Goal: Transaction & Acquisition: Purchase product/service

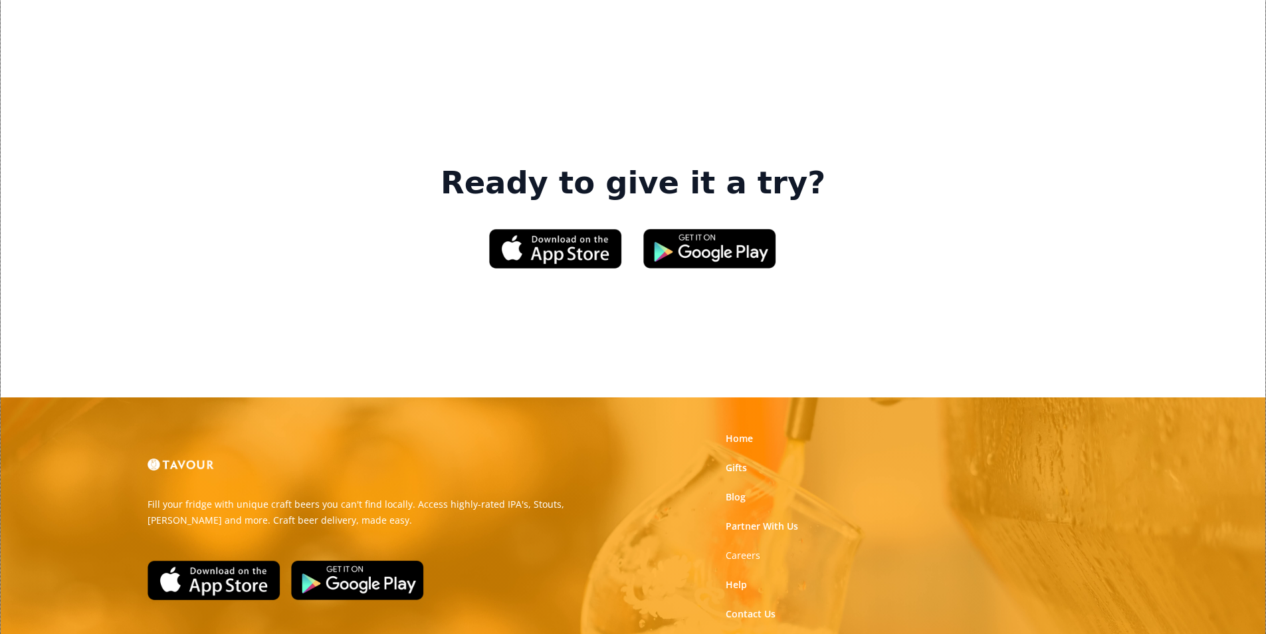
scroll to position [2011, 0]
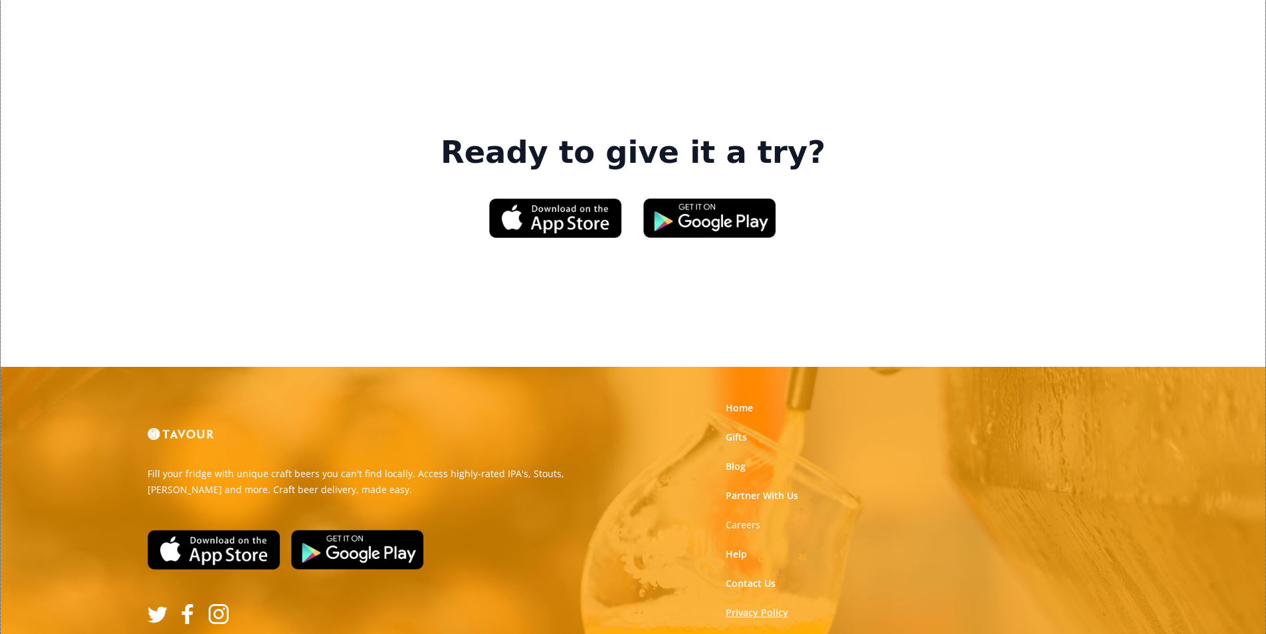
click at [740, 606] on link "Privacy Policy" at bounding box center [757, 612] width 62 height 13
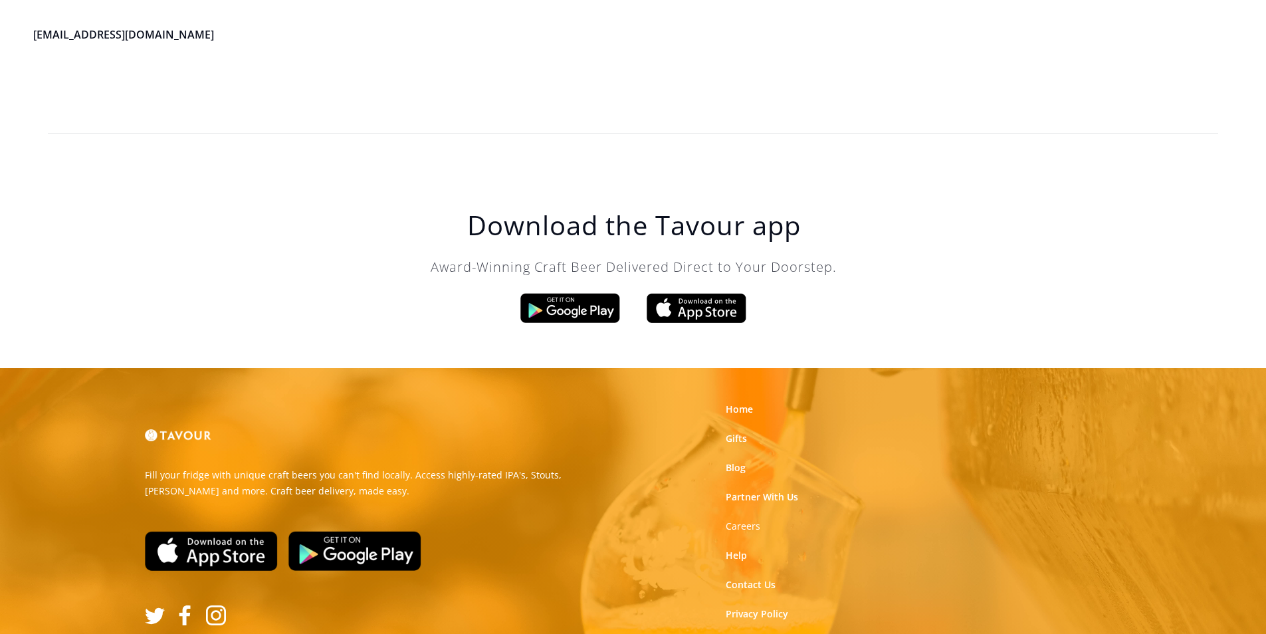
scroll to position [3785, 0]
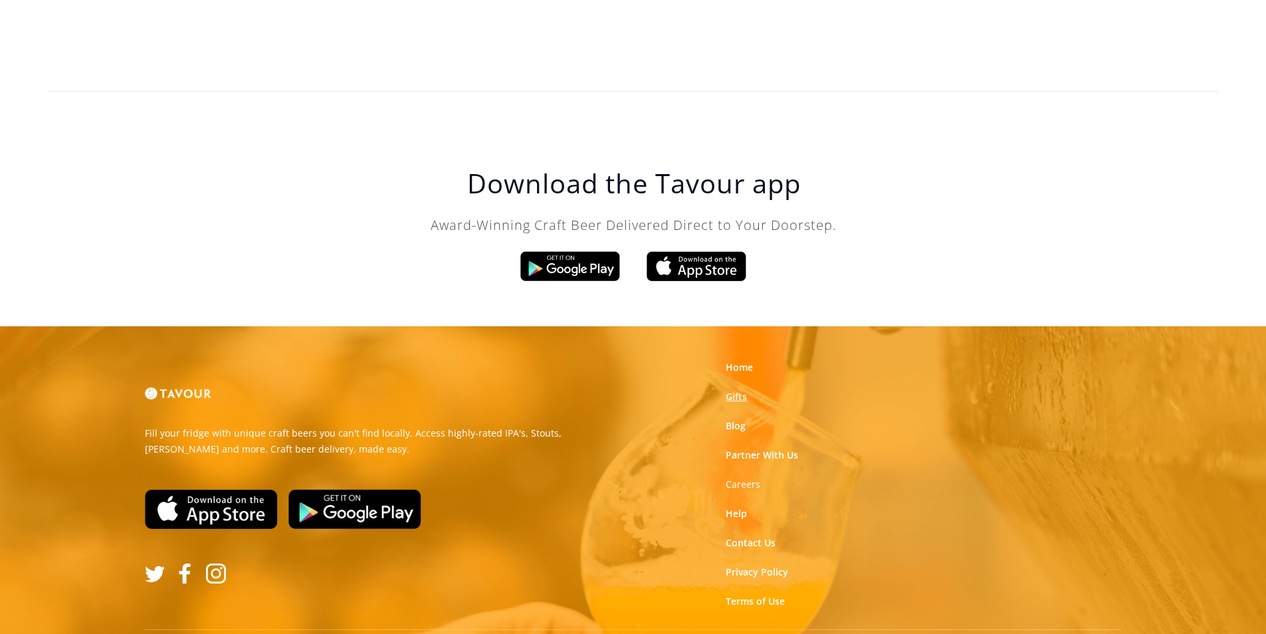
click at [732, 390] on link "Gifts" at bounding box center [736, 396] width 21 height 13
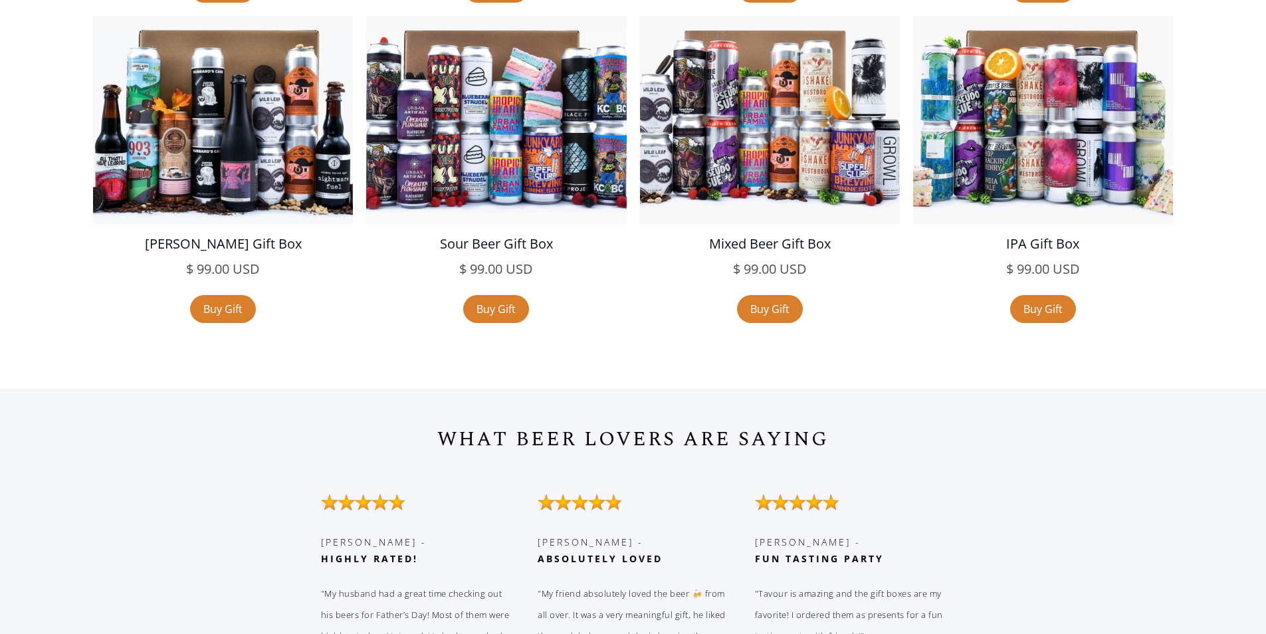
scroll to position [2792, 0]
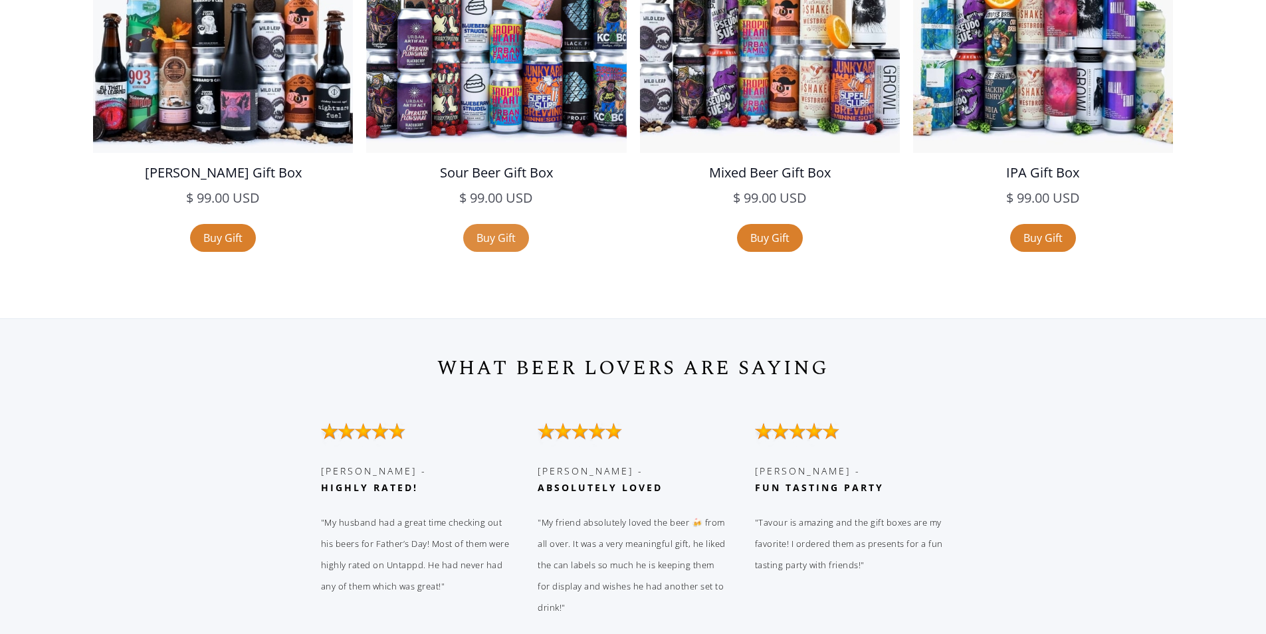
click at [502, 241] on link "Buy Gift" at bounding box center [496, 238] width 66 height 28
